Goal: Information Seeking & Learning: Learn about a topic

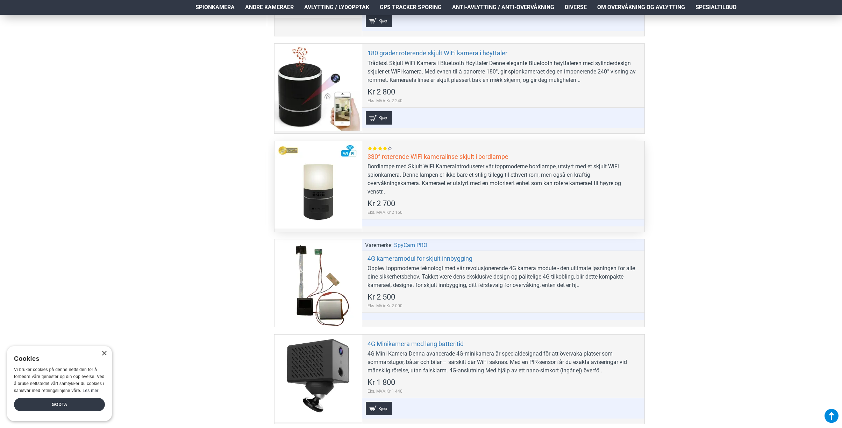
scroll to position [490, 0]
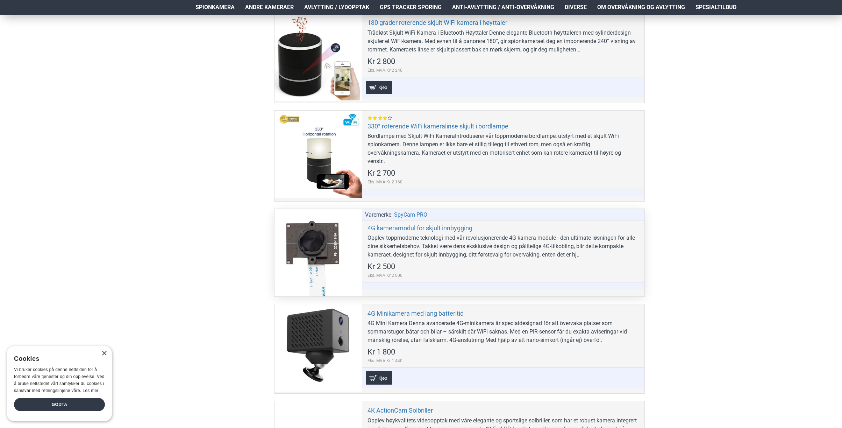
click at [320, 247] on div at bounding box center [318, 252] width 87 height 87
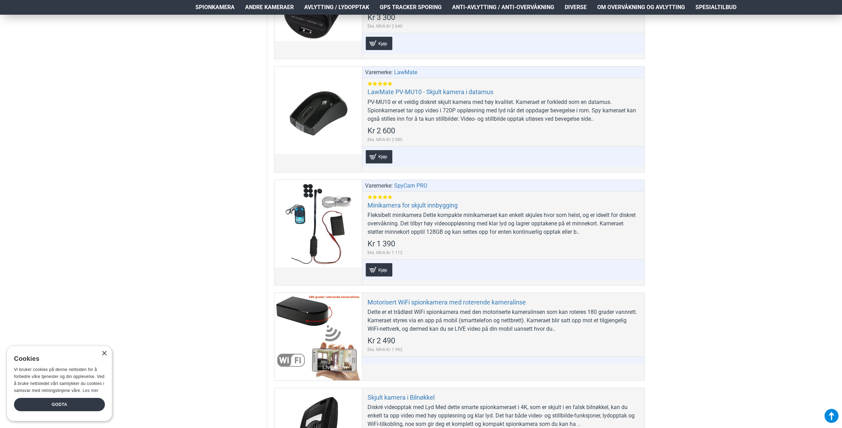
scroll to position [1854, 0]
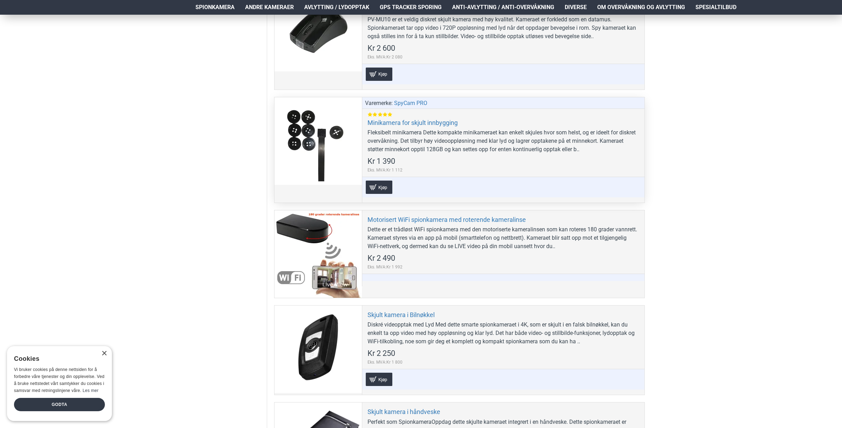
click at [321, 170] on div at bounding box center [318, 140] width 87 height 87
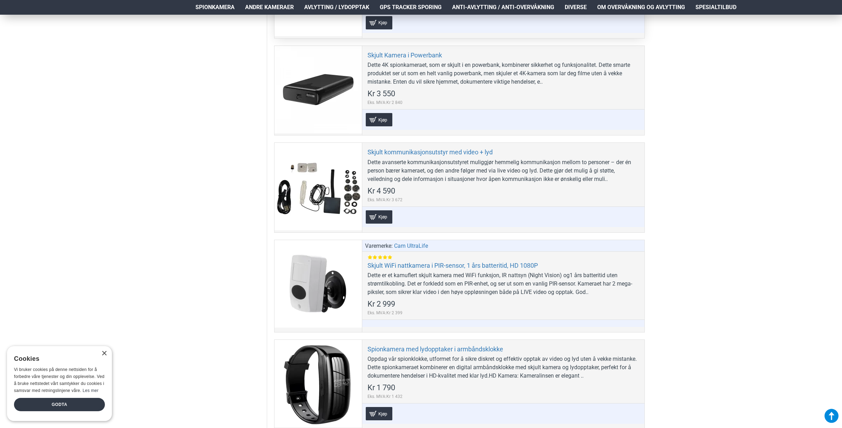
scroll to position [2308, 0]
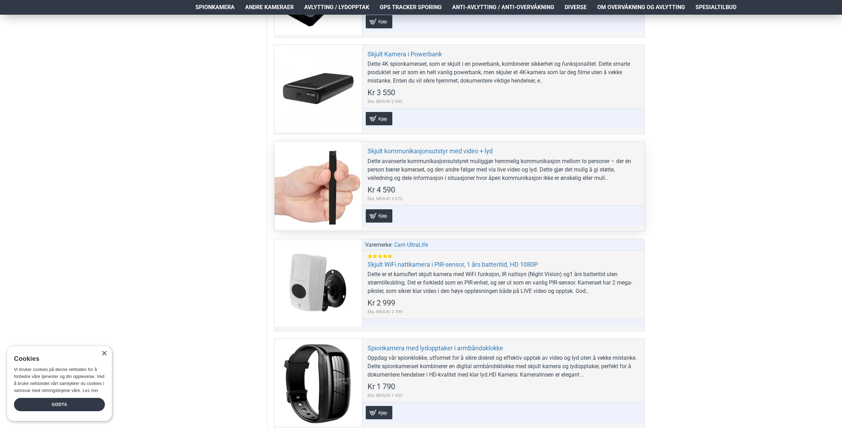
click at [314, 197] on div at bounding box center [318, 185] width 87 height 87
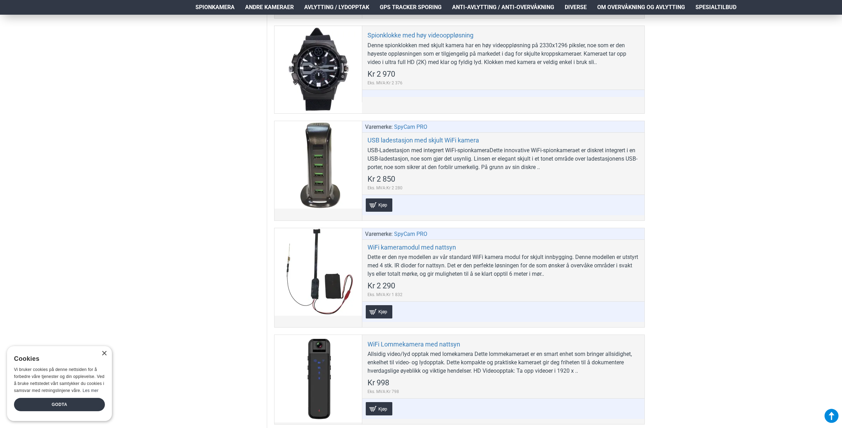
scroll to position [2938, 0]
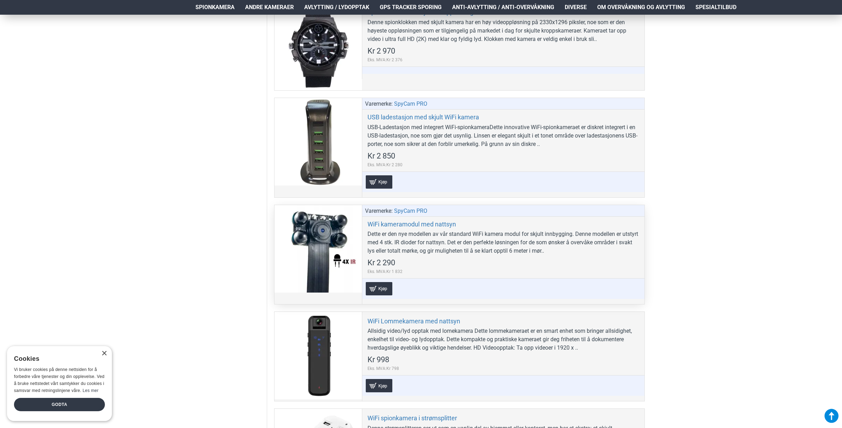
click at [317, 235] on div at bounding box center [318, 248] width 87 height 87
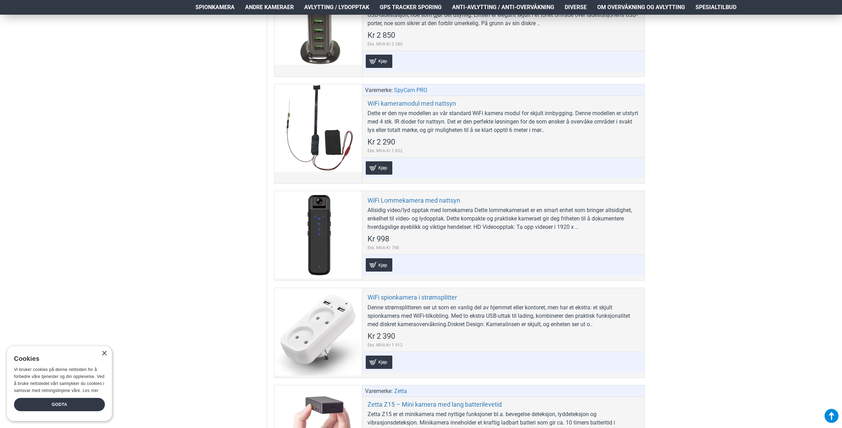
scroll to position [3183, 0]
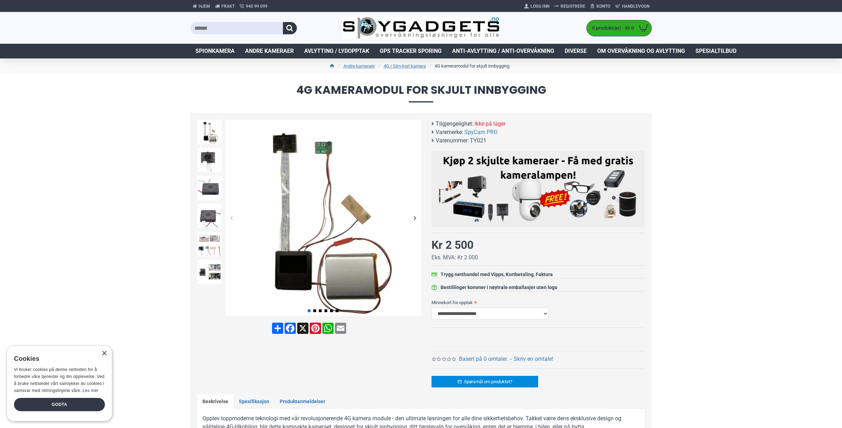
click at [415, 217] on div "Next slide" at bounding box center [415, 218] width 12 height 12
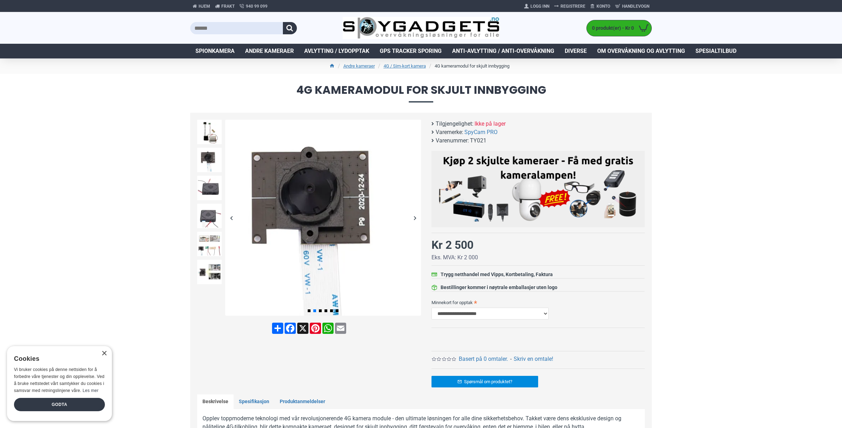
click at [415, 217] on div "Next slide" at bounding box center [415, 218] width 12 height 12
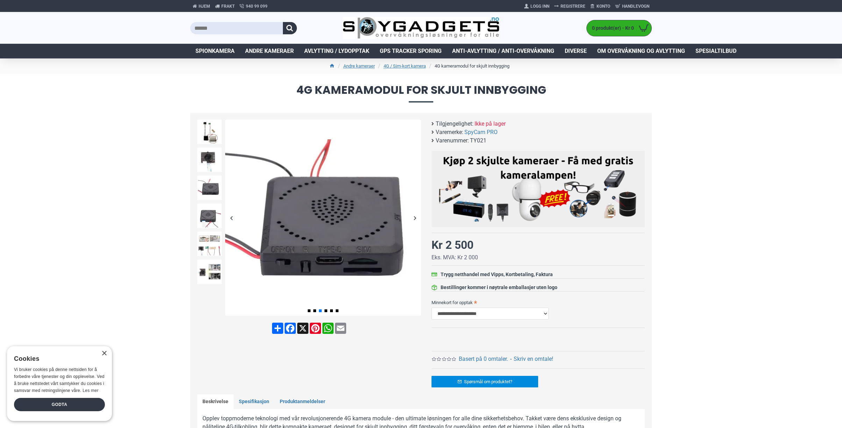
click at [415, 217] on div "Next slide" at bounding box center [415, 218] width 12 height 12
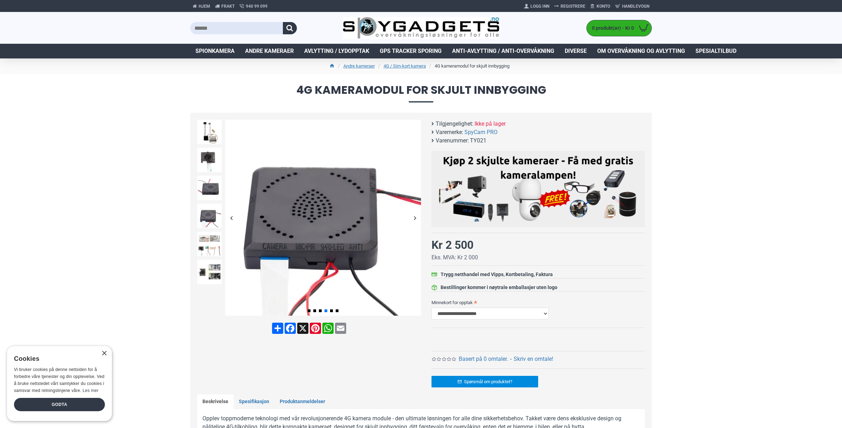
click at [415, 217] on div "Next slide" at bounding box center [415, 218] width 12 height 12
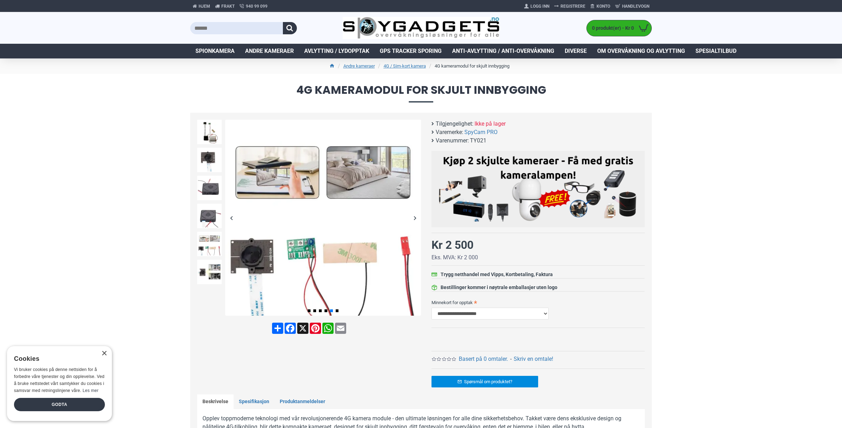
click at [415, 217] on div "Next slide" at bounding box center [415, 218] width 12 height 12
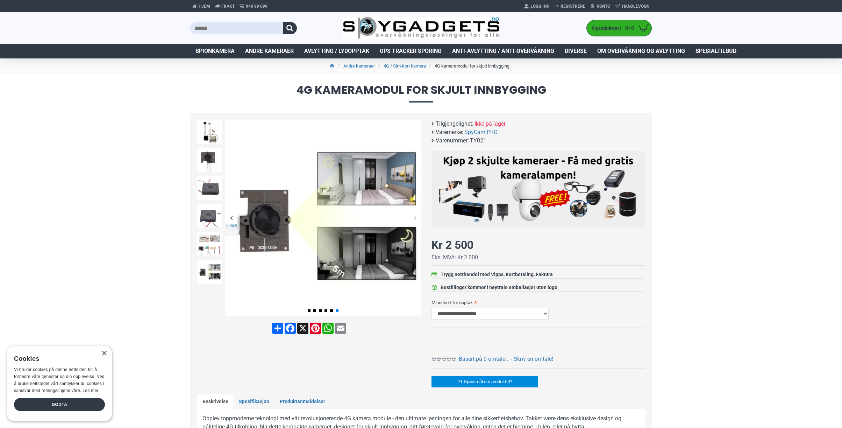
click at [415, 218] on div "Next slide" at bounding box center [415, 218] width 12 height 12
drag, startPoint x: 208, startPoint y: 257, endPoint x: 210, endPoint y: 254, distance: 3.9
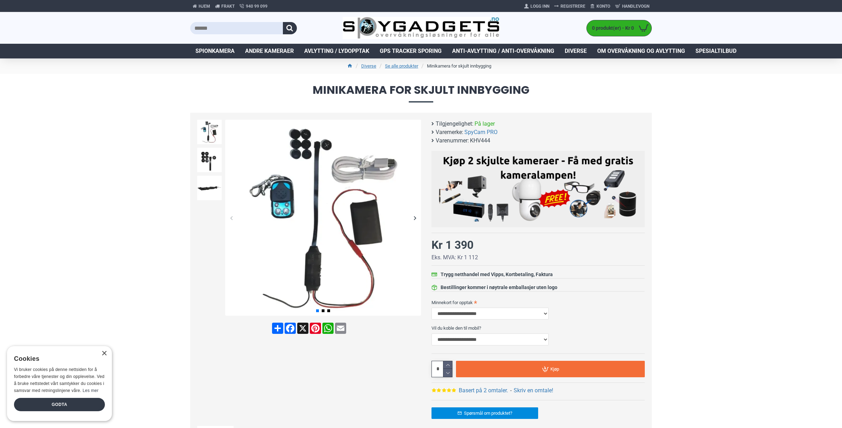
click at [414, 219] on div "Next slide" at bounding box center [415, 218] width 12 height 12
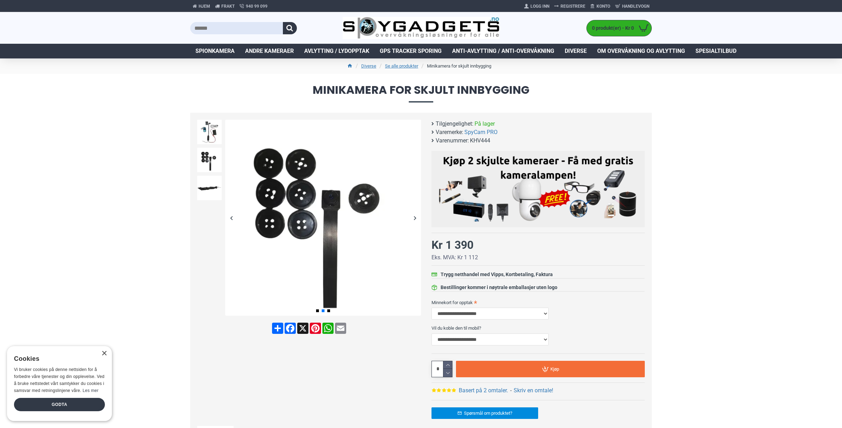
click at [414, 219] on div "Next slide" at bounding box center [415, 218] width 12 height 12
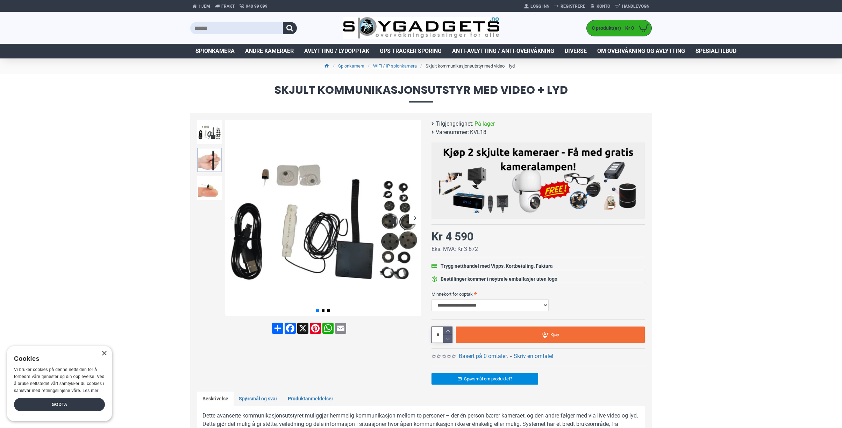
click at [209, 161] on img at bounding box center [209, 160] width 24 height 24
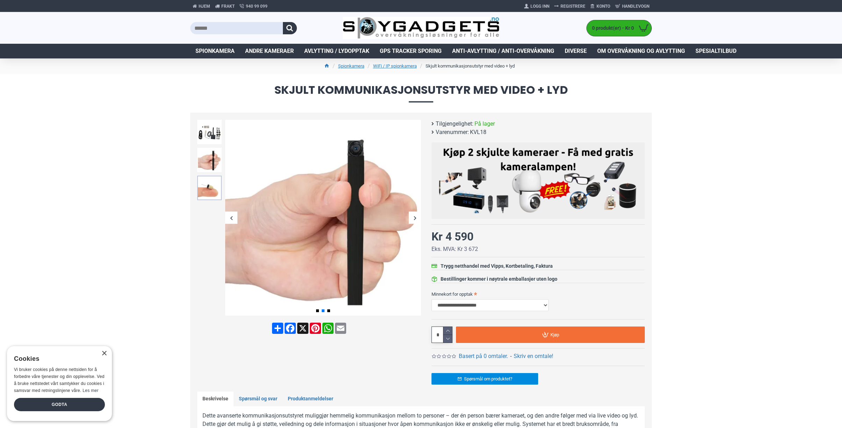
click at [208, 189] on img at bounding box center [209, 188] width 24 height 24
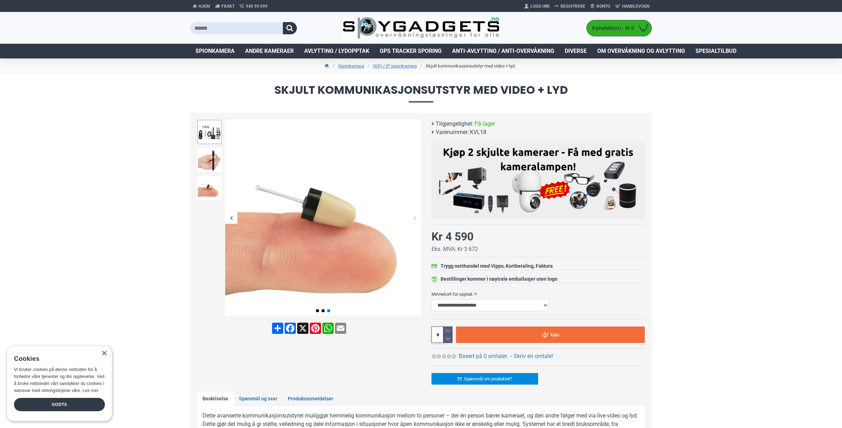
click at [213, 135] on img at bounding box center [209, 132] width 24 height 24
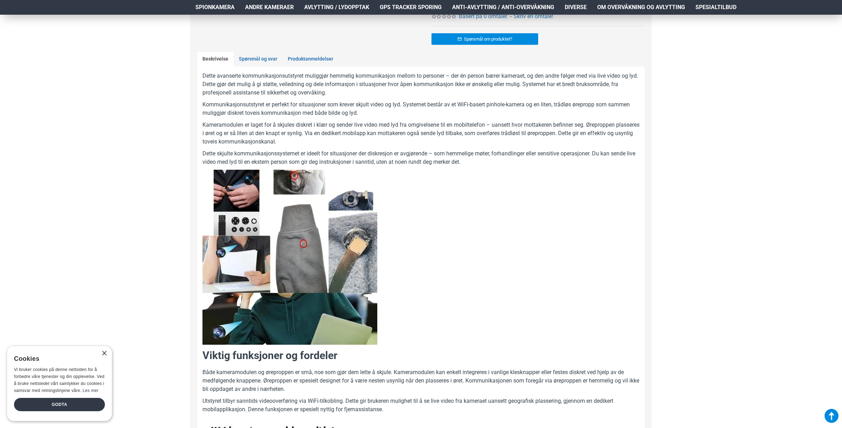
scroll to position [350, 0]
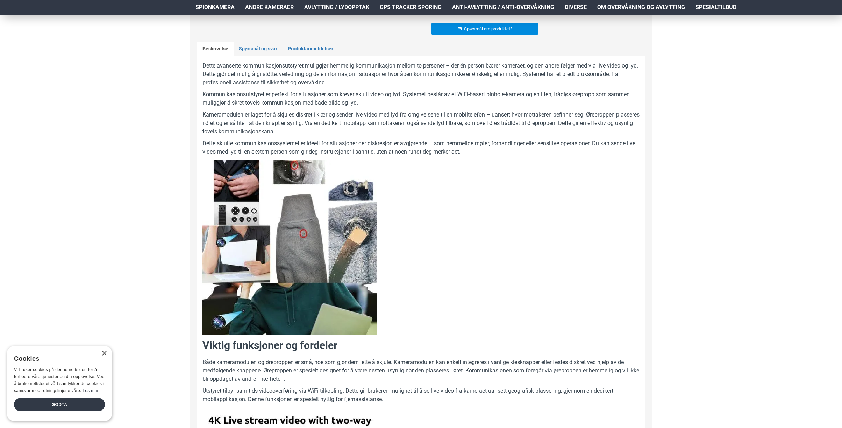
click at [247, 212] on img at bounding box center [289, 246] width 175 height 175
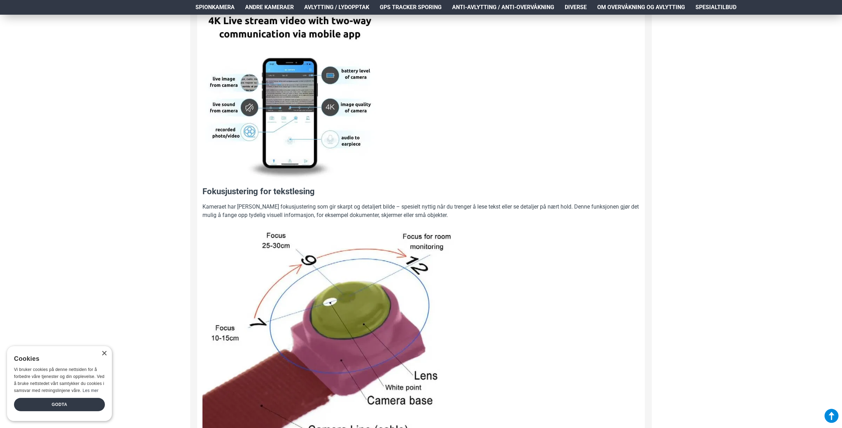
scroll to position [664, 0]
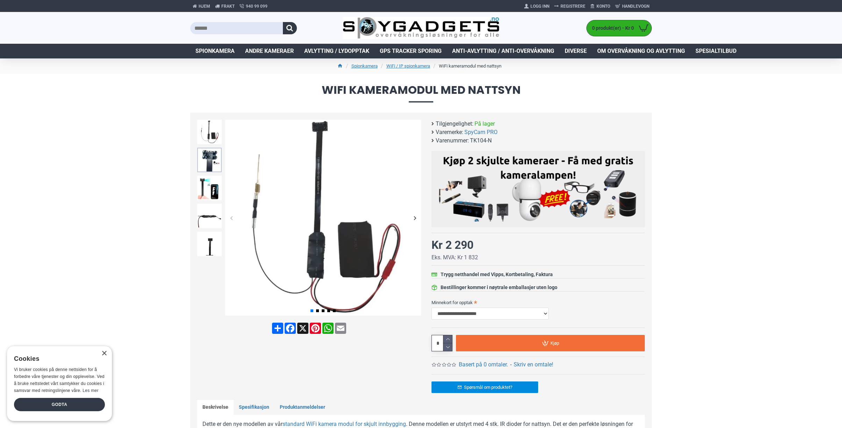
click at [206, 155] on img at bounding box center [209, 160] width 24 height 24
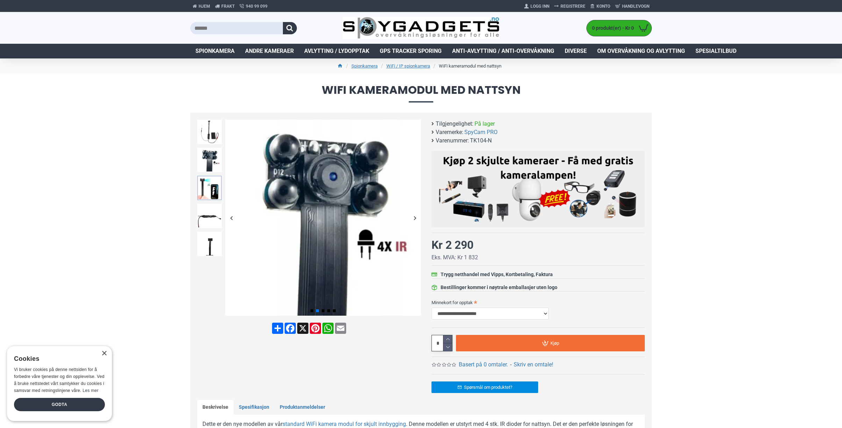
click at [212, 180] on img at bounding box center [209, 188] width 24 height 24
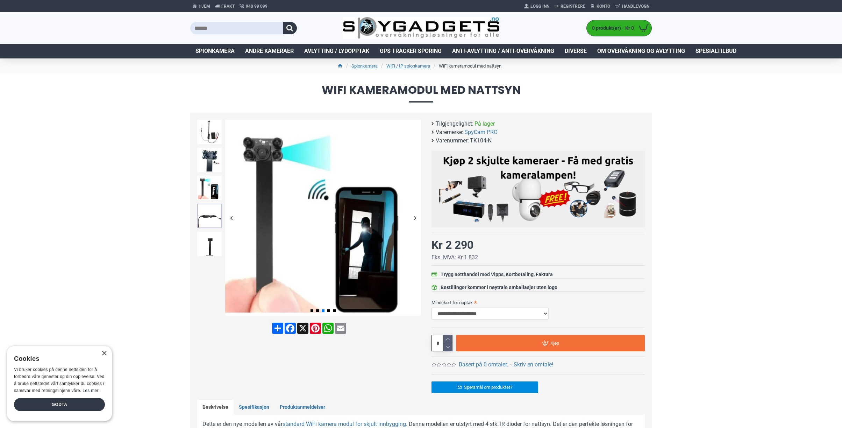
click at [215, 220] on img at bounding box center [209, 216] width 24 height 24
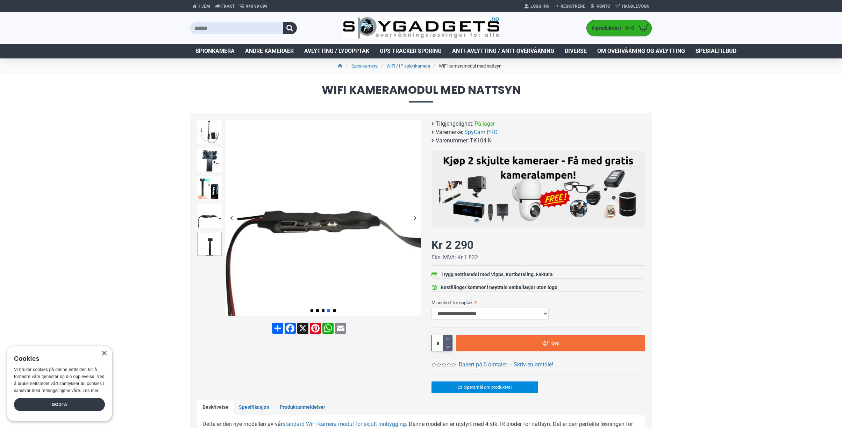
click at [215, 246] on img at bounding box center [209, 244] width 24 height 24
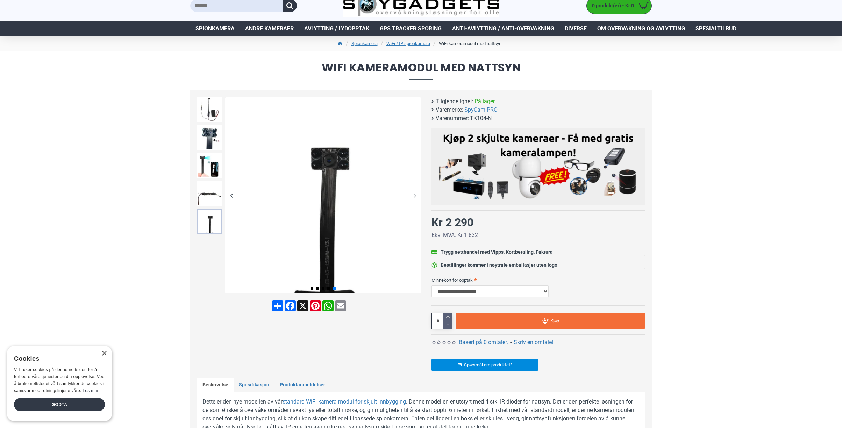
scroll to position [35, 0]
